Goal: Task Accomplishment & Management: Manage account settings

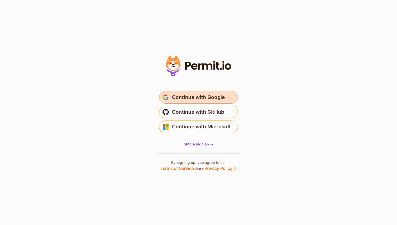
click at [217, 96] on span "Continue with Google" at bounding box center [198, 97] width 53 height 8
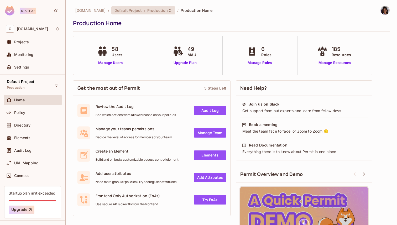
click at [114, 14] on div "Default Project : Production" at bounding box center [143, 10] width 64 height 8
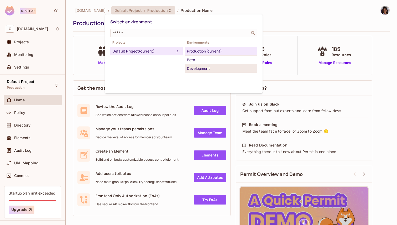
click at [201, 67] on div "Development" at bounding box center [221, 68] width 68 height 6
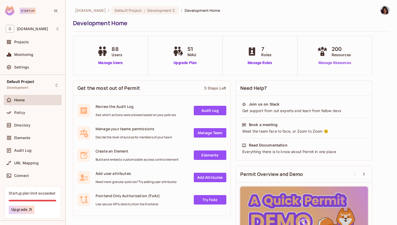
click at [338, 63] on link "Manage Resources" at bounding box center [335, 63] width 38 height 6
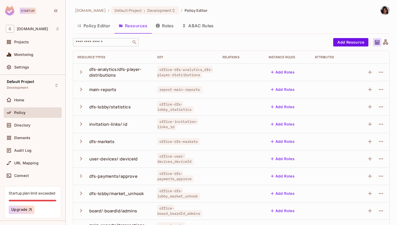
click at [122, 41] on input "text" at bounding box center [102, 42] width 55 height 5
type input "*"
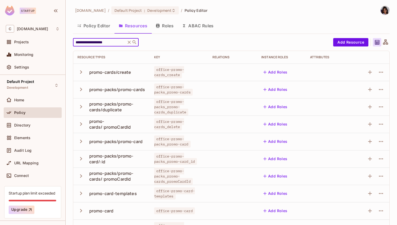
type input "**********"
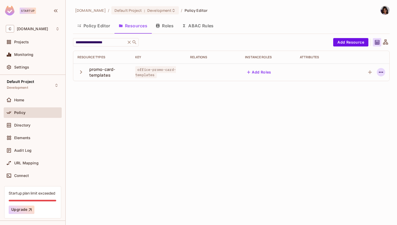
click at [379, 73] on icon "button" at bounding box center [381, 72] width 6 height 6
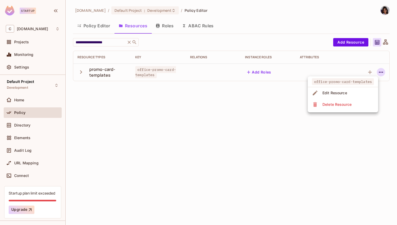
click at [343, 106] on div "Delete Resource" at bounding box center [336, 104] width 29 height 5
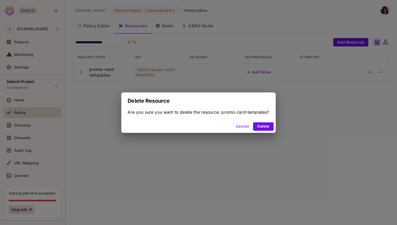
click at [267, 132] on div "Cancel Delete" at bounding box center [198, 126] width 154 height 13
click at [266, 129] on button "Delete" at bounding box center [263, 126] width 20 height 8
